Goal: Information Seeking & Learning: Learn about a topic

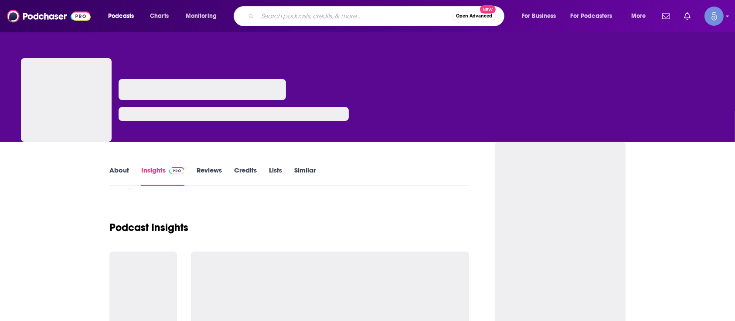
click at [296, 20] on input "Search podcasts, credits, & more..." at bounding box center [355, 16] width 194 height 14
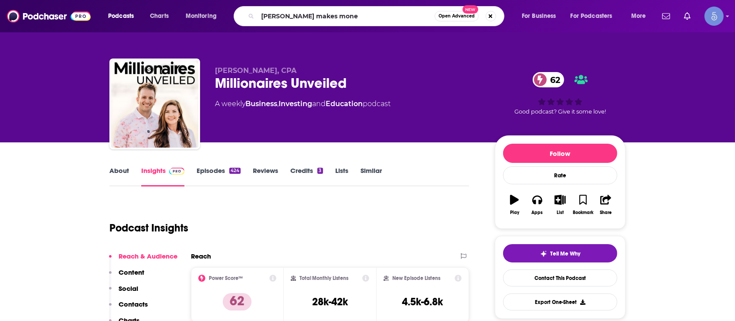
type input "[PERSON_NAME] makes money"
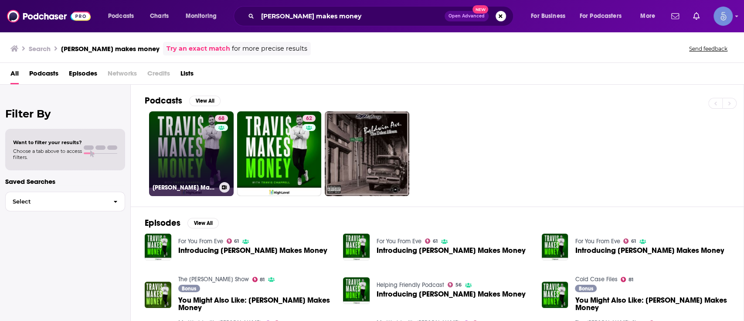
click at [193, 131] on link "68 [PERSON_NAME] Makes Money" at bounding box center [191, 153] width 85 height 85
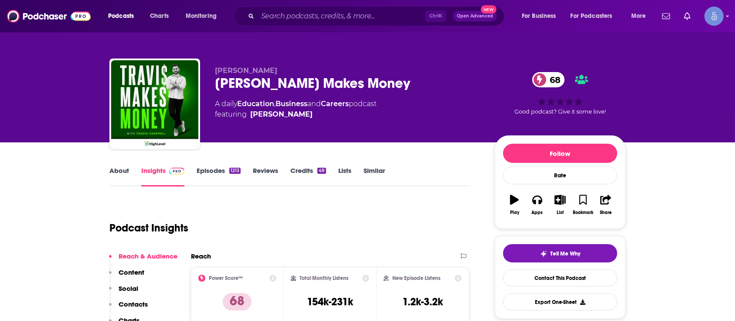
click at [117, 171] on link "About" at bounding box center [119, 176] width 20 height 20
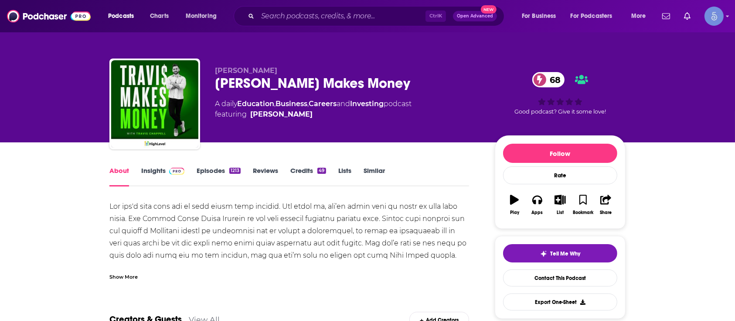
click at [120, 273] on div "Show More" at bounding box center [123, 276] width 28 height 8
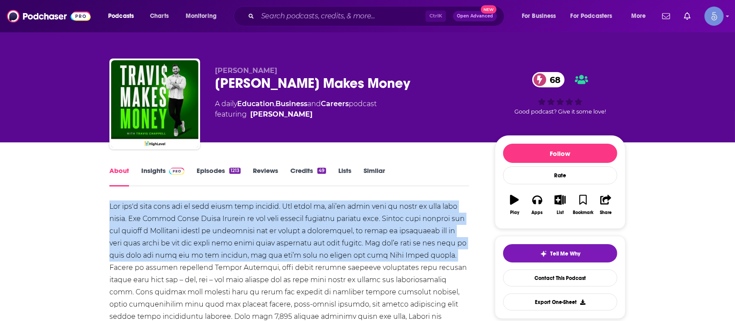
drag, startPoint x: 114, startPoint y: 203, endPoint x: 185, endPoint y: 270, distance: 97.5
click at [185, 270] on div at bounding box center [289, 291] width 360 height 183
drag, startPoint x: 184, startPoint y: 267, endPoint x: 103, endPoint y: 194, distance: 109.3
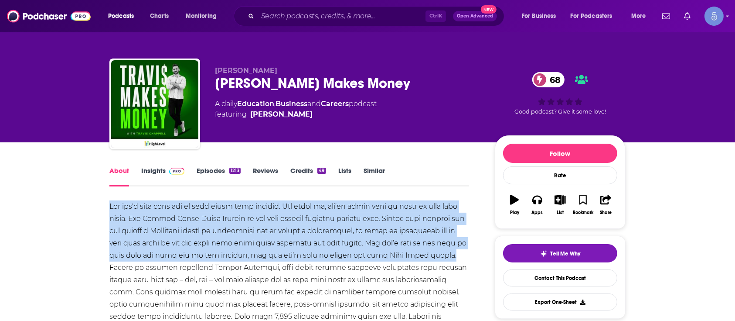
copy div "You can't save your way to your dream life anymore. The truth is, you’re gonna …"
click at [169, 166] on span at bounding box center [175, 170] width 19 height 8
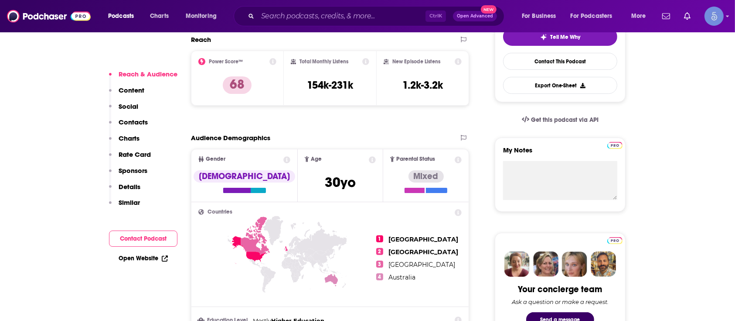
scroll to position [222, 0]
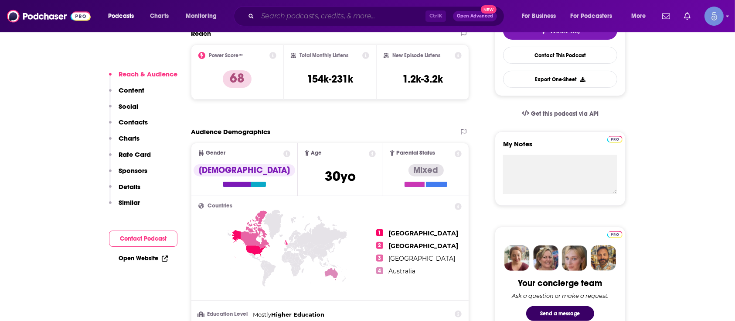
click at [308, 19] on input "Search podcasts, credits, & more..." at bounding box center [342, 16] width 168 height 14
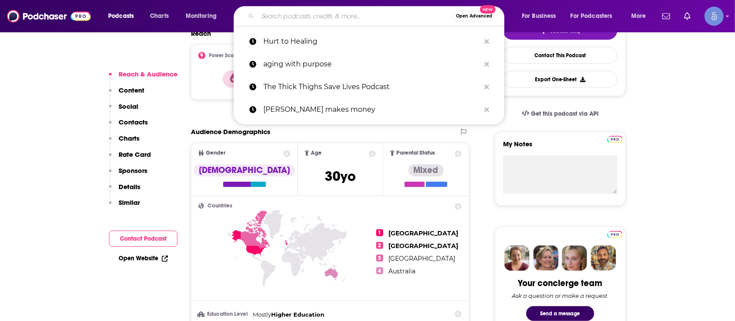
paste input "The Digital Executive"
type input "The Digital Executive"
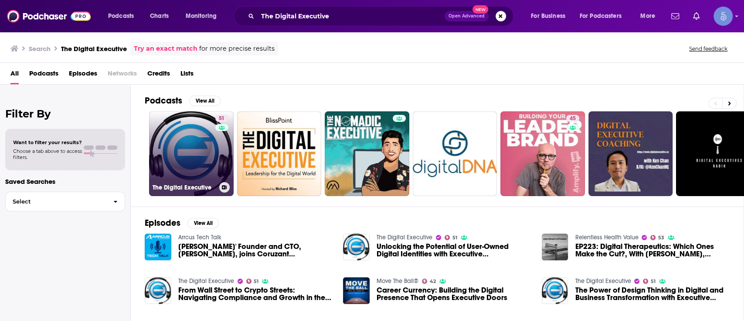
click at [211, 175] on link "51 The Digital Executive" at bounding box center [191, 153] width 85 height 85
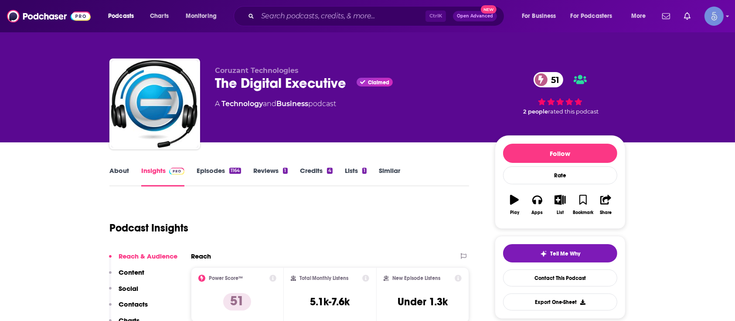
click at [124, 179] on link "About" at bounding box center [119, 176] width 20 height 20
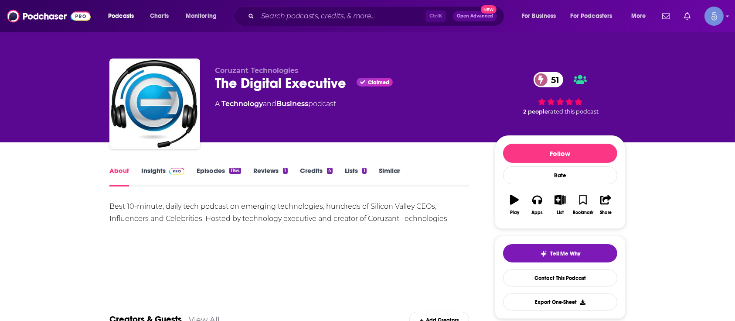
click at [229, 213] on div "Best 10-minute, daily tech podcast on emerging technologies, hundreds of Silico…" at bounding box center [289, 212] width 360 height 24
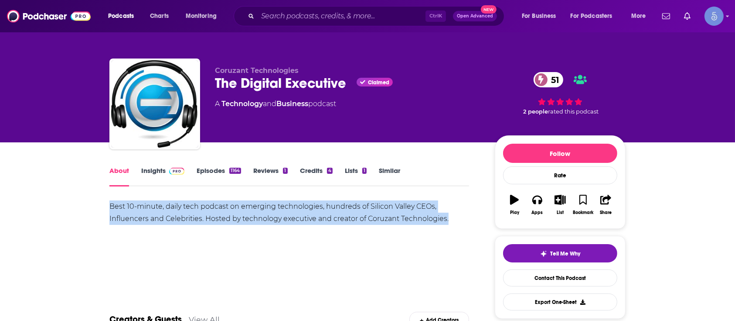
click at [229, 213] on div "Best 10-minute, daily tech podcast on emerging technologies, hundreds of Silico…" at bounding box center [289, 212] width 360 height 24
copy div "Best 10-minute, daily tech podcast on emerging technologies, hundreds of Silico…"
click at [173, 167] on img at bounding box center [176, 170] width 15 height 7
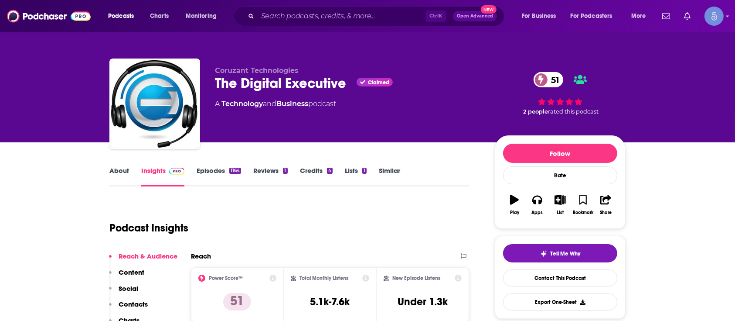
click at [212, 168] on link "Episodes 1164" at bounding box center [219, 176] width 44 height 20
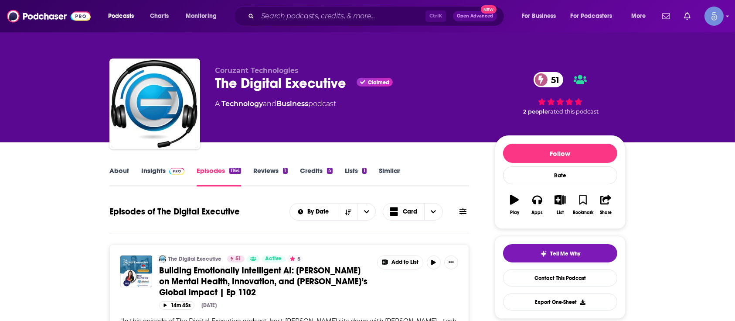
click at [113, 175] on link "About" at bounding box center [119, 176] width 20 height 20
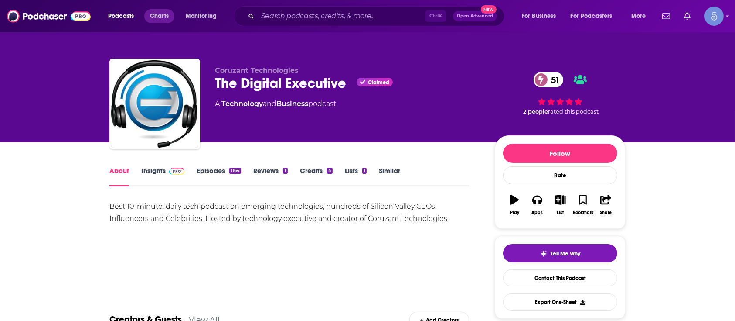
drag, startPoint x: 166, startPoint y: 184, endPoint x: 147, endPoint y: 12, distance: 173.7
click at [166, 184] on link "Insights" at bounding box center [162, 176] width 43 height 20
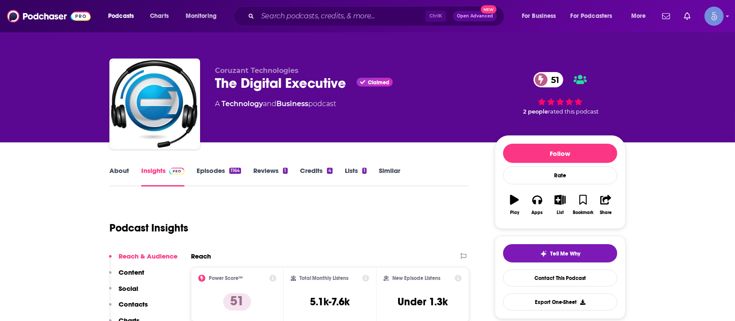
click at [122, 168] on link "About" at bounding box center [119, 176] width 20 height 20
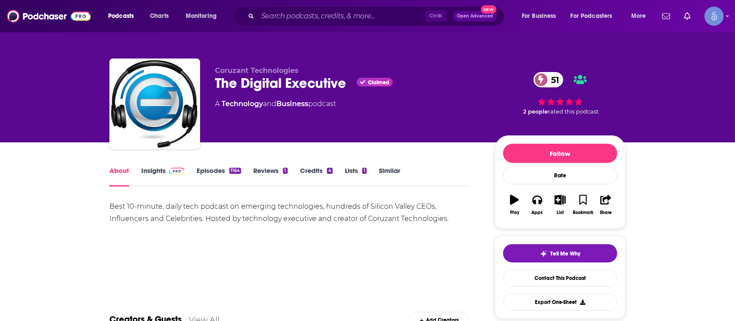
click at [166, 165] on div "About Insights Episodes 1164 Reviews 1 Credits 4 Lists 1 Similar" at bounding box center [289, 175] width 360 height 21
